Goal: Transaction & Acquisition: Subscribe to service/newsletter

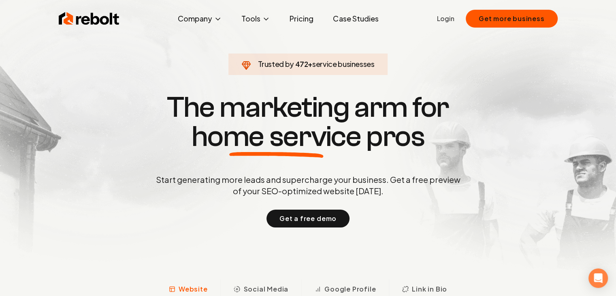
click at [303, 15] on link "Pricing" at bounding box center [301, 19] width 37 height 16
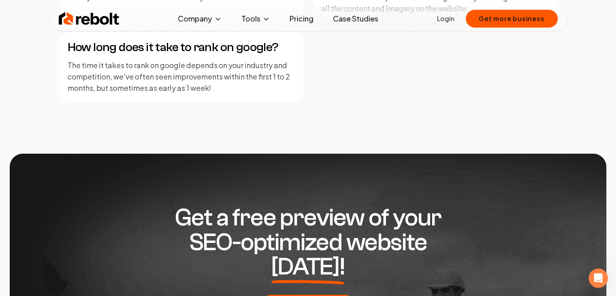
scroll to position [1292, 0]
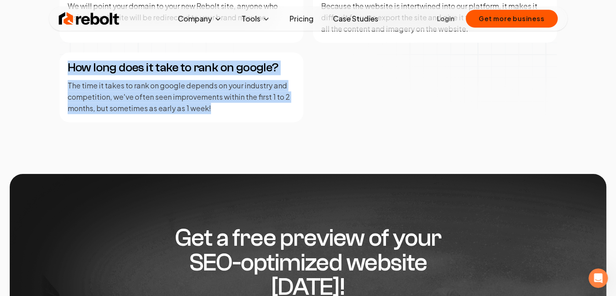
drag, startPoint x: 67, startPoint y: 66, endPoint x: 299, endPoint y: 107, distance: 236.1
click at [299, 107] on div "How long does it take to rank on google? The time it takes to rank on google de…" at bounding box center [182, 87] width 244 height 70
drag, startPoint x: 69, startPoint y: 64, endPoint x: 295, endPoint y: 107, distance: 229.8
click at [295, 107] on div "How long does it take to rank on google? The time it takes to rank on google de…" at bounding box center [182, 87] width 244 height 70
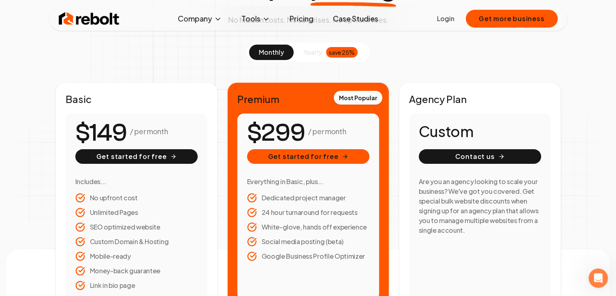
scroll to position [81, 0]
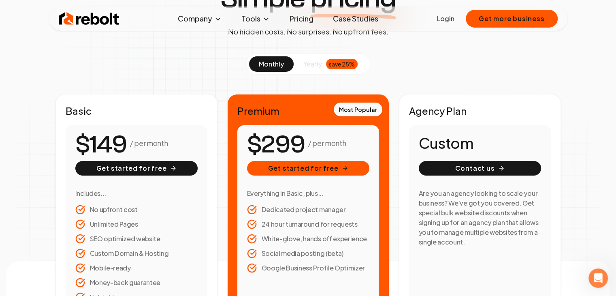
click at [338, 64] on div "save 25%" at bounding box center [342, 64] width 32 height 11
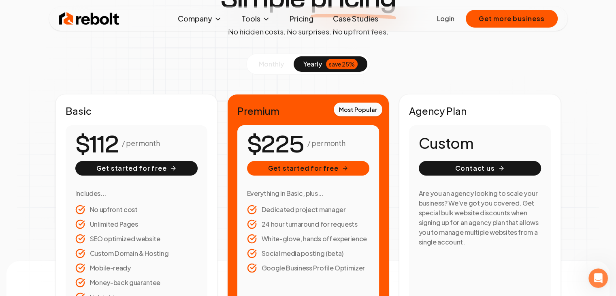
click at [278, 64] on span "monthly" at bounding box center [271, 64] width 25 height 9
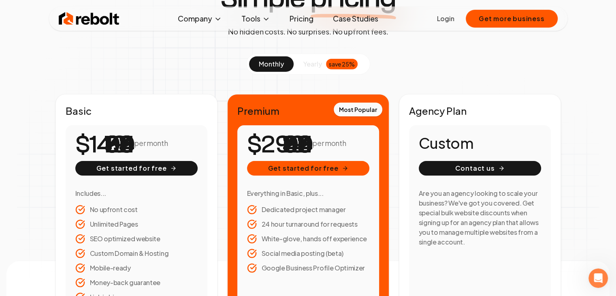
click at [335, 64] on div "save 25%" at bounding box center [342, 64] width 32 height 11
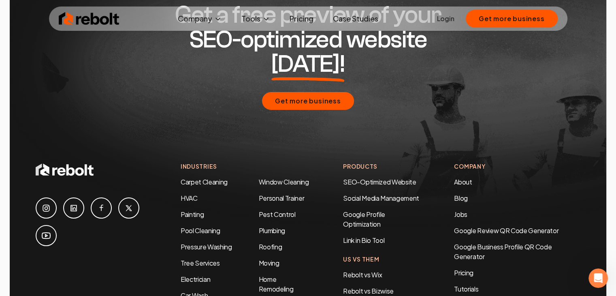
scroll to position [1540, 0]
